Goal: Task Accomplishment & Management: Use online tool/utility

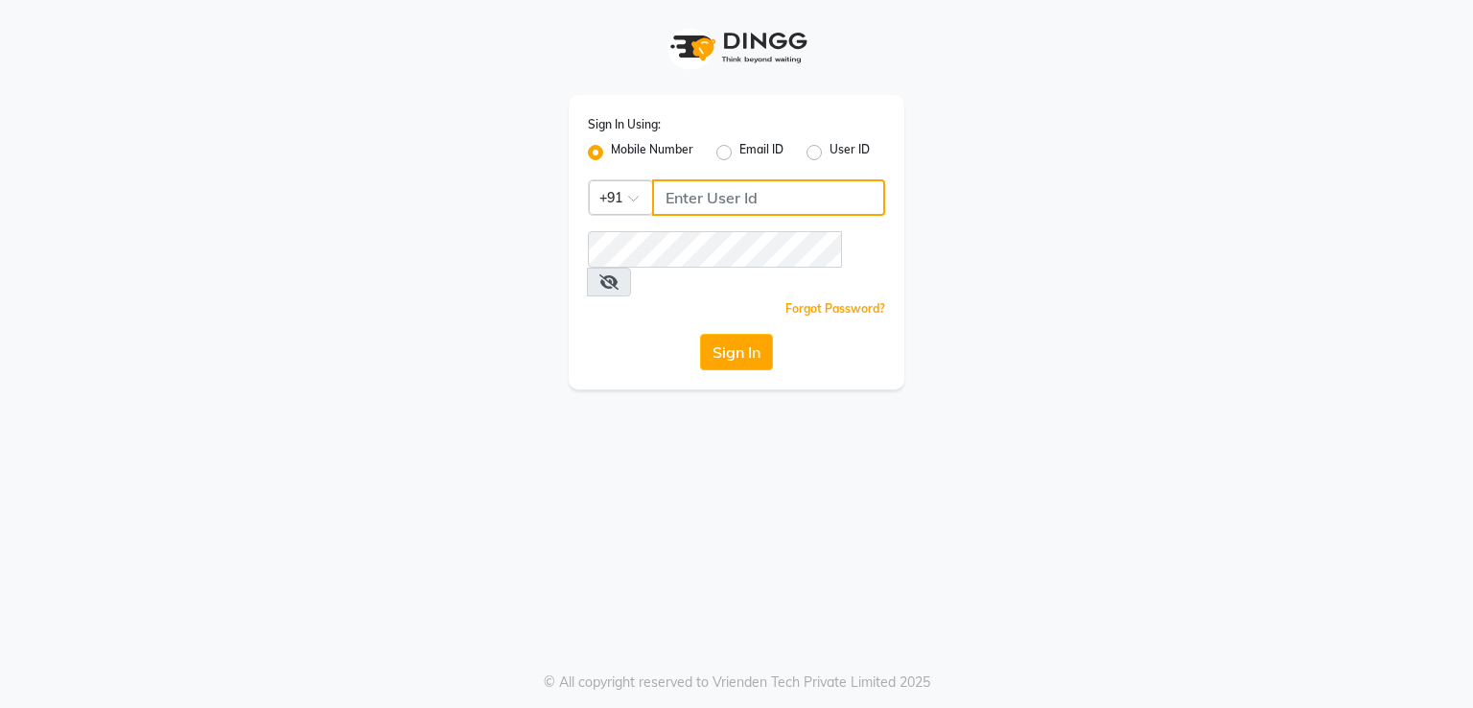
type input "9849297161"
click at [756, 334] on button "Sign In" at bounding box center [736, 352] width 73 height 36
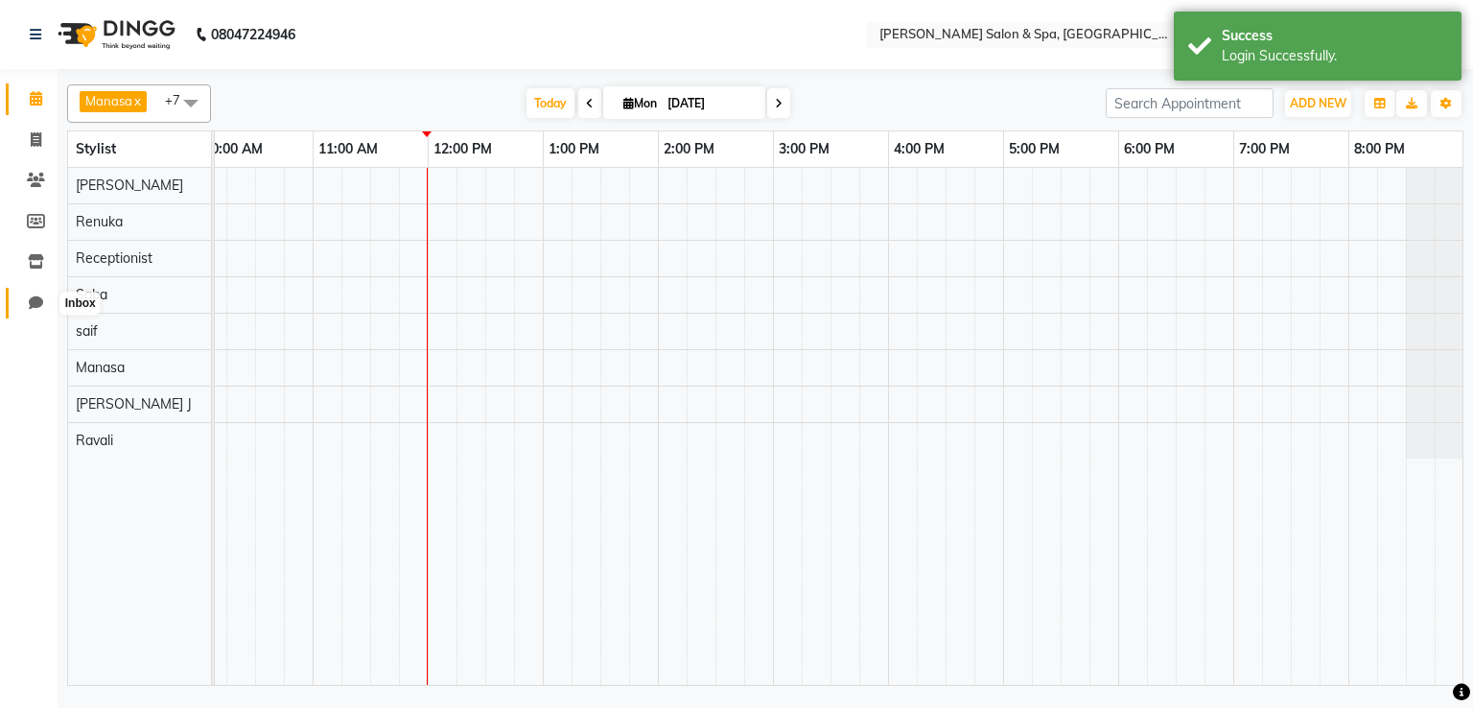
click at [32, 304] on icon at bounding box center [36, 302] width 14 height 14
select select "100"
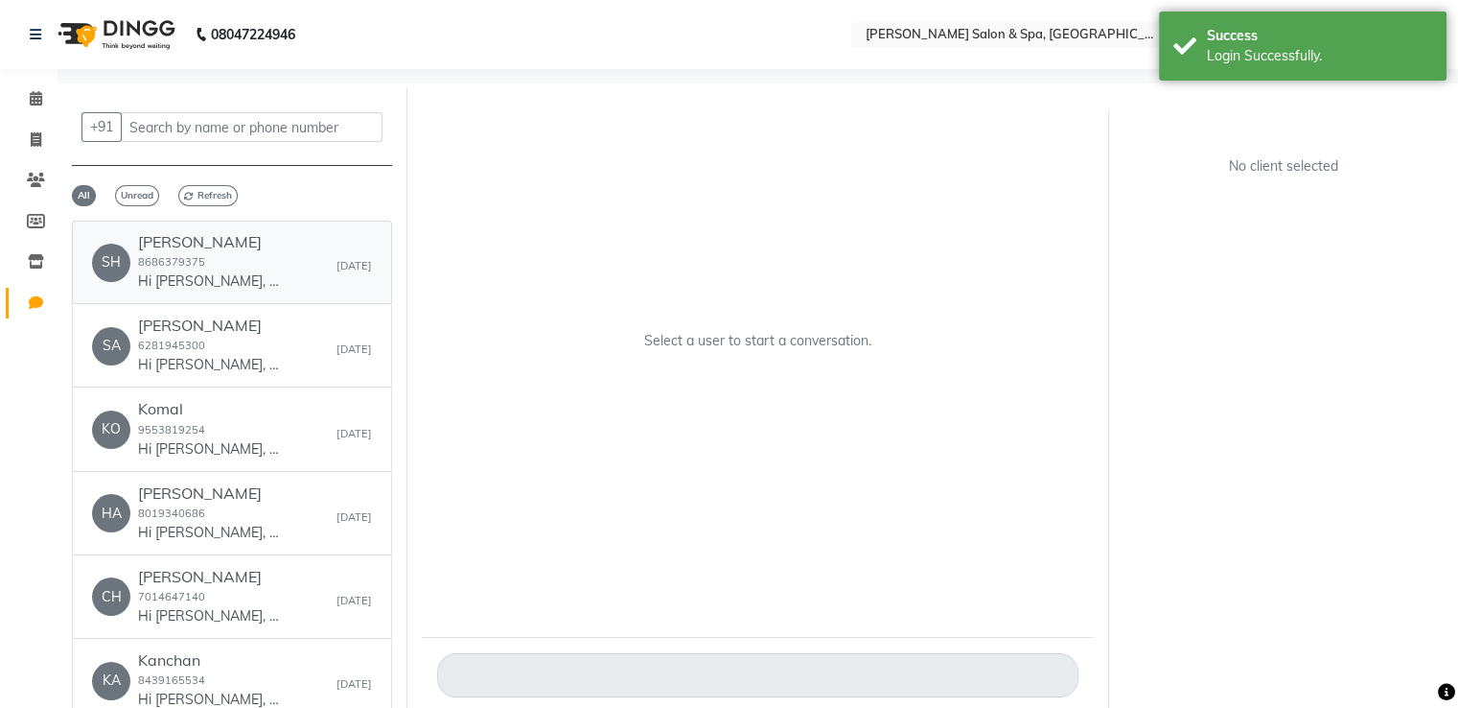
click at [169, 255] on small "8686379375" at bounding box center [171, 261] width 67 height 13
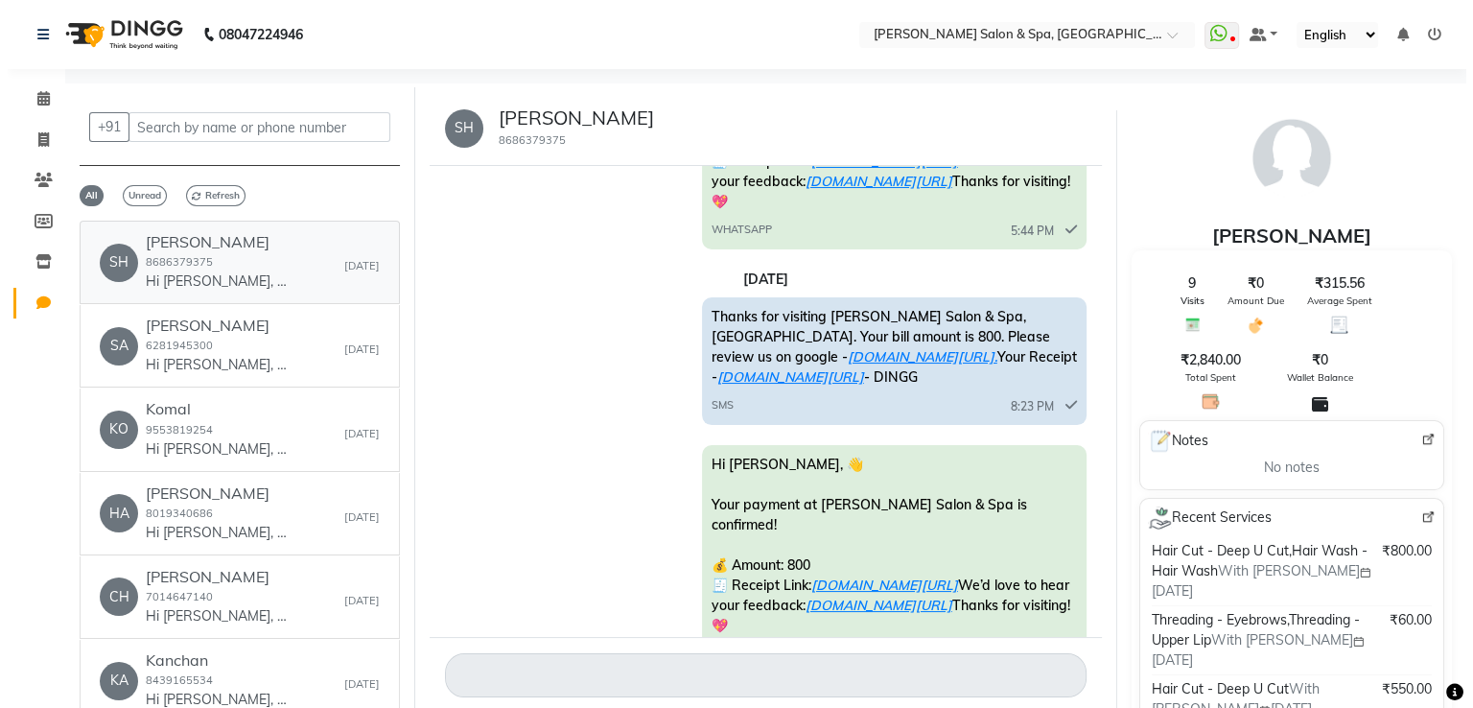
scroll to position [1268, 0]
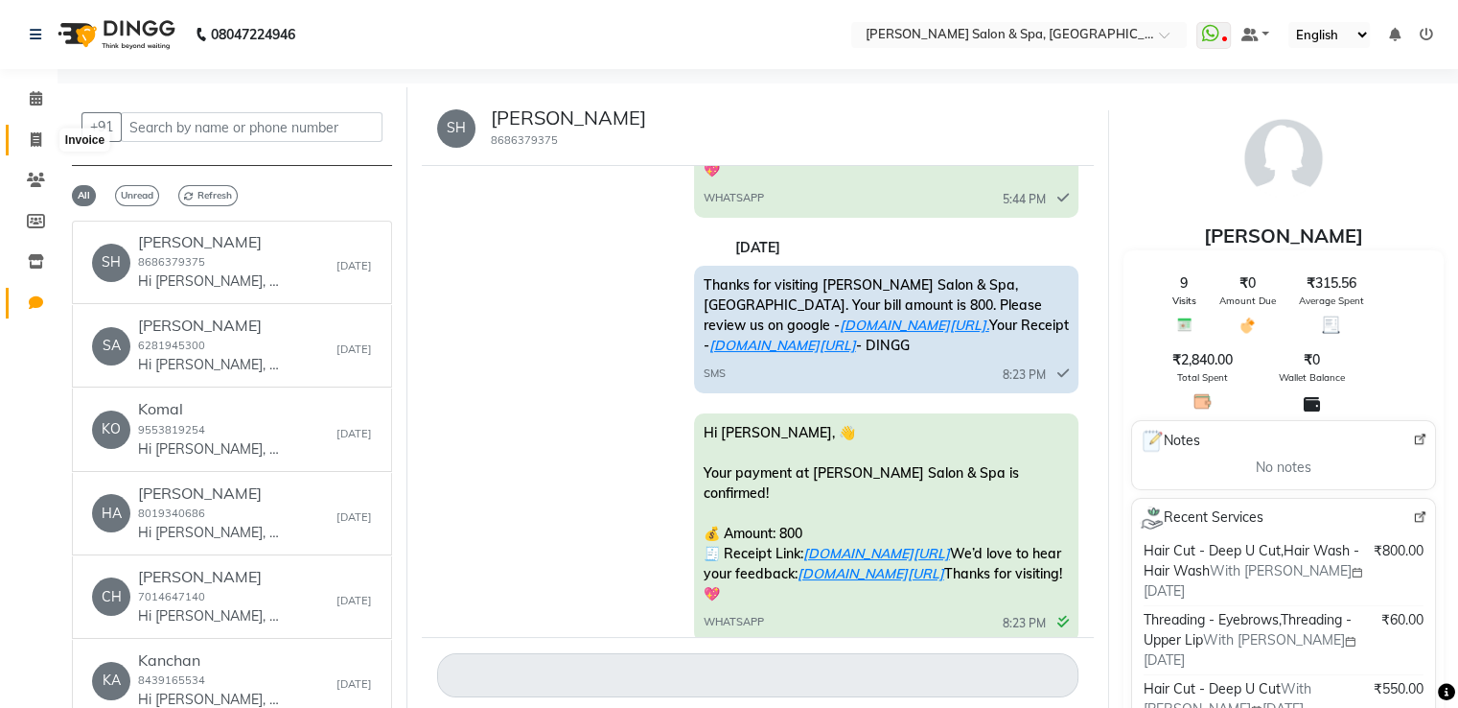
click at [35, 147] on icon at bounding box center [36, 139] width 11 height 14
select select "67"
select select "service"
